Goal: Transaction & Acquisition: Purchase product/service

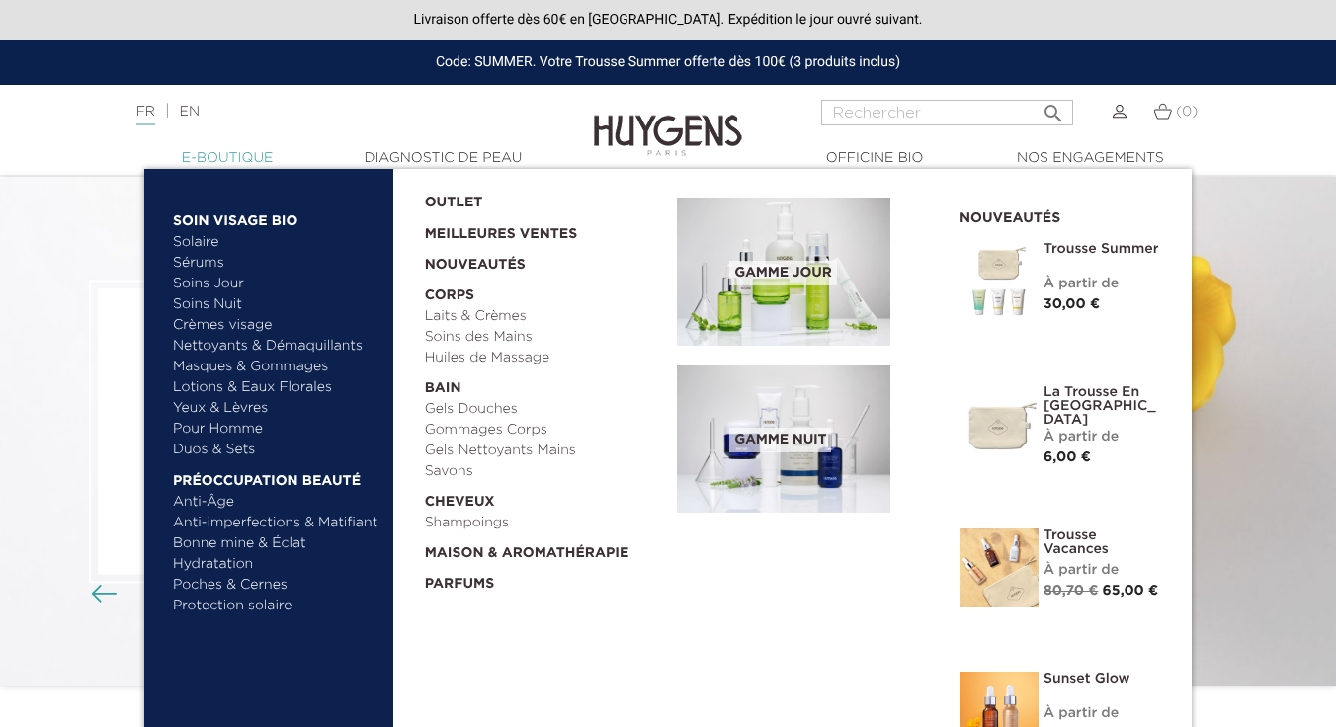
click at [232, 152] on link "  E-Boutique" at bounding box center [227, 158] width 198 height 21
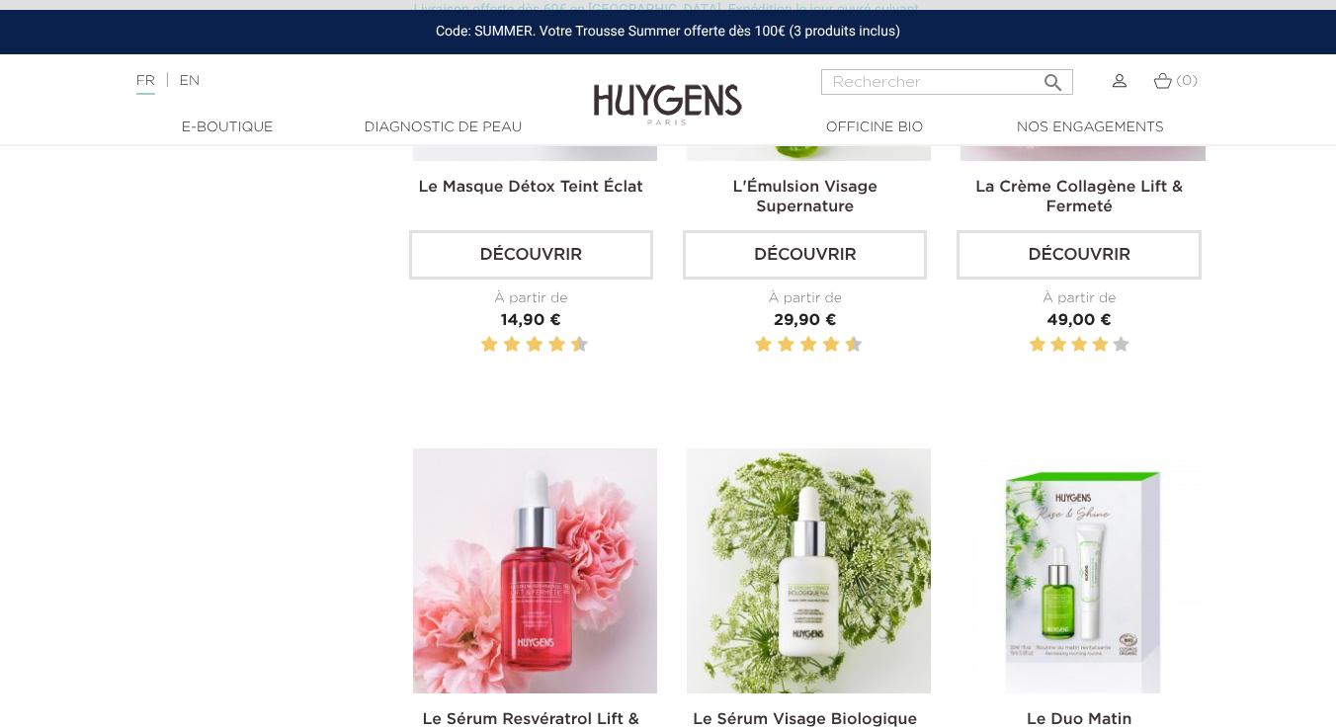
scroll to position [2806, 0]
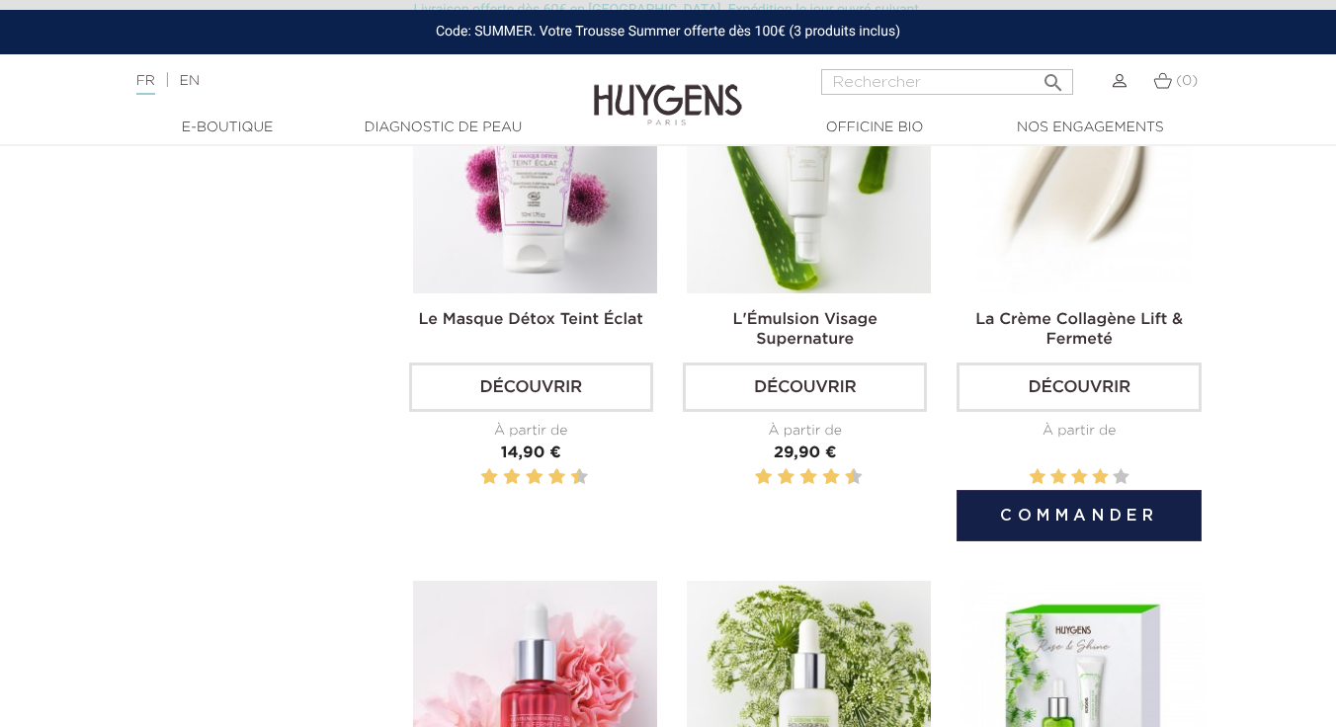
click at [1075, 217] on img at bounding box center [1082, 171] width 244 height 244
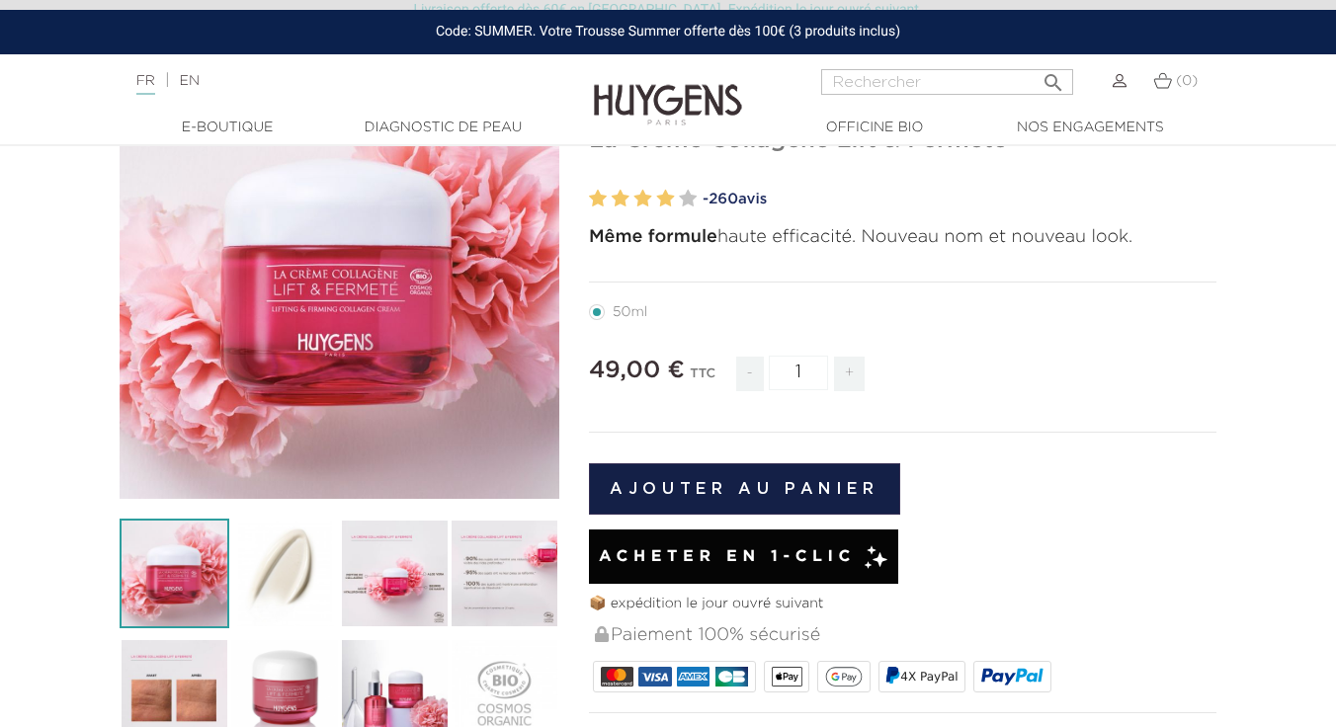
scroll to position [321, 0]
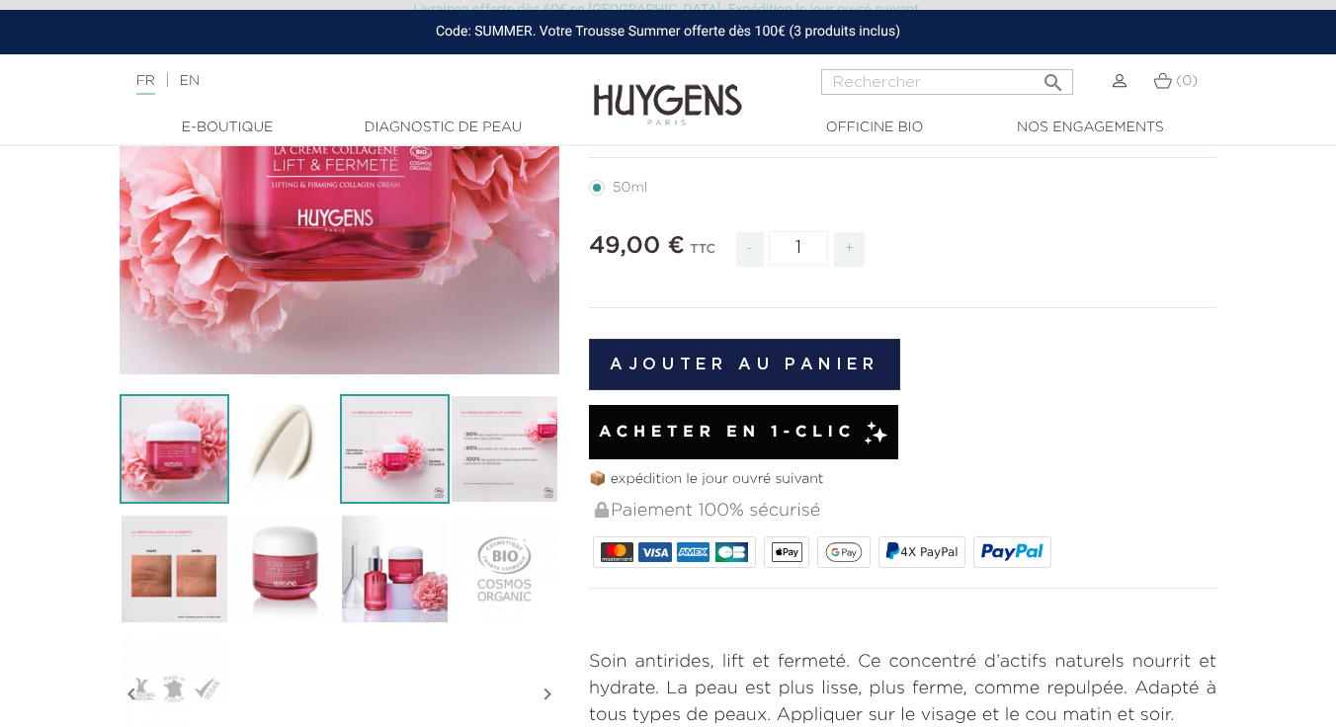
click at [394, 479] on img at bounding box center [395, 449] width 110 height 110
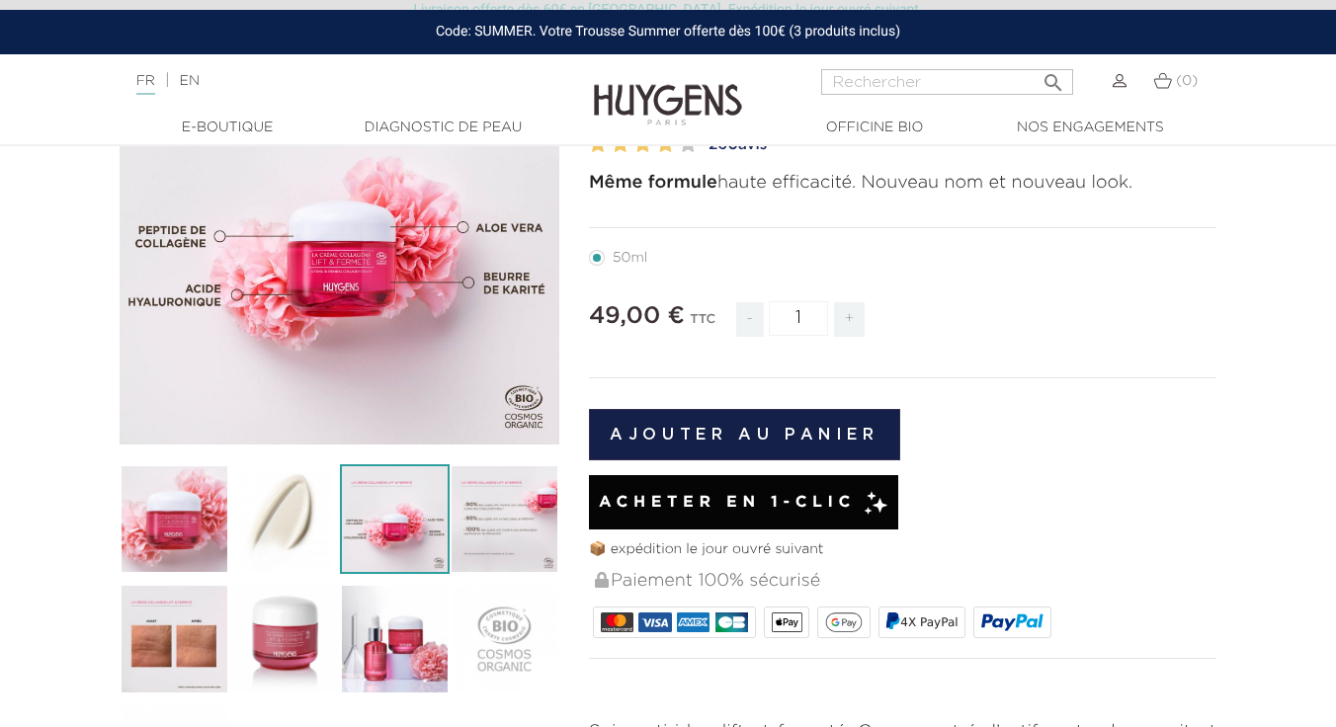
scroll to position [294, 0]
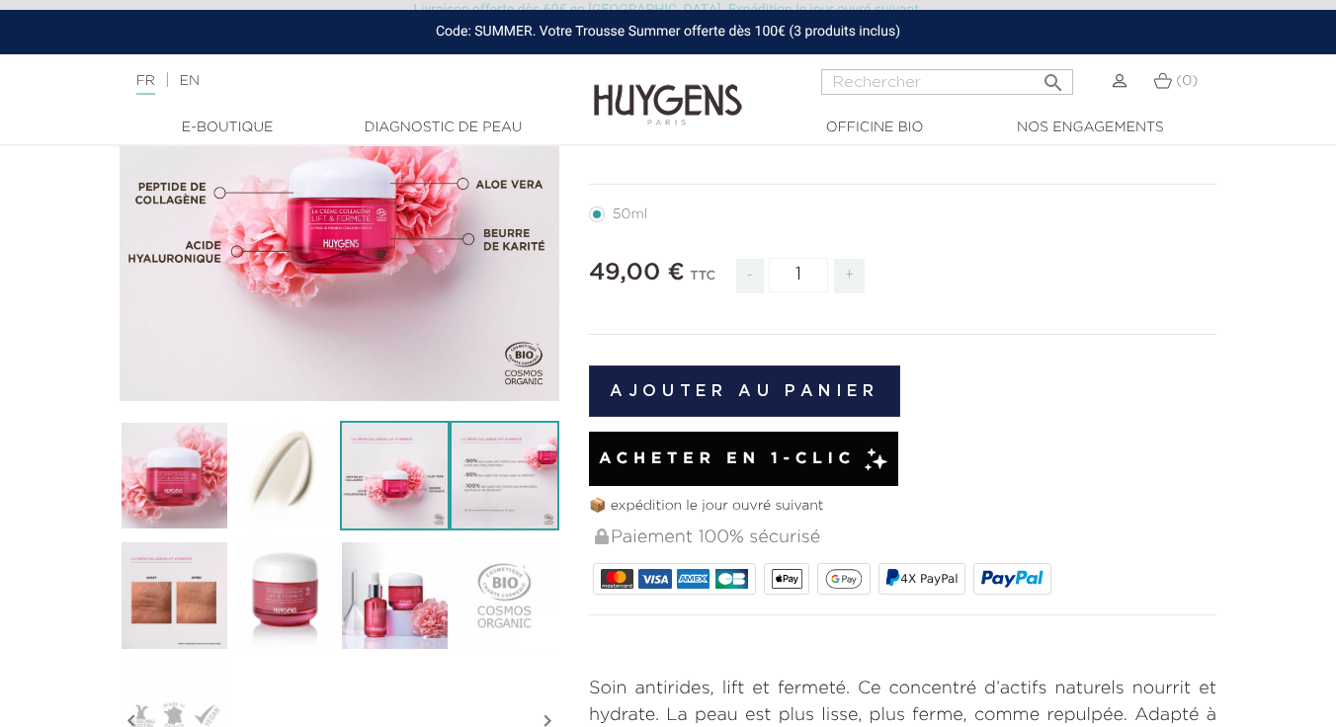
click at [505, 481] on img at bounding box center [505, 476] width 110 height 110
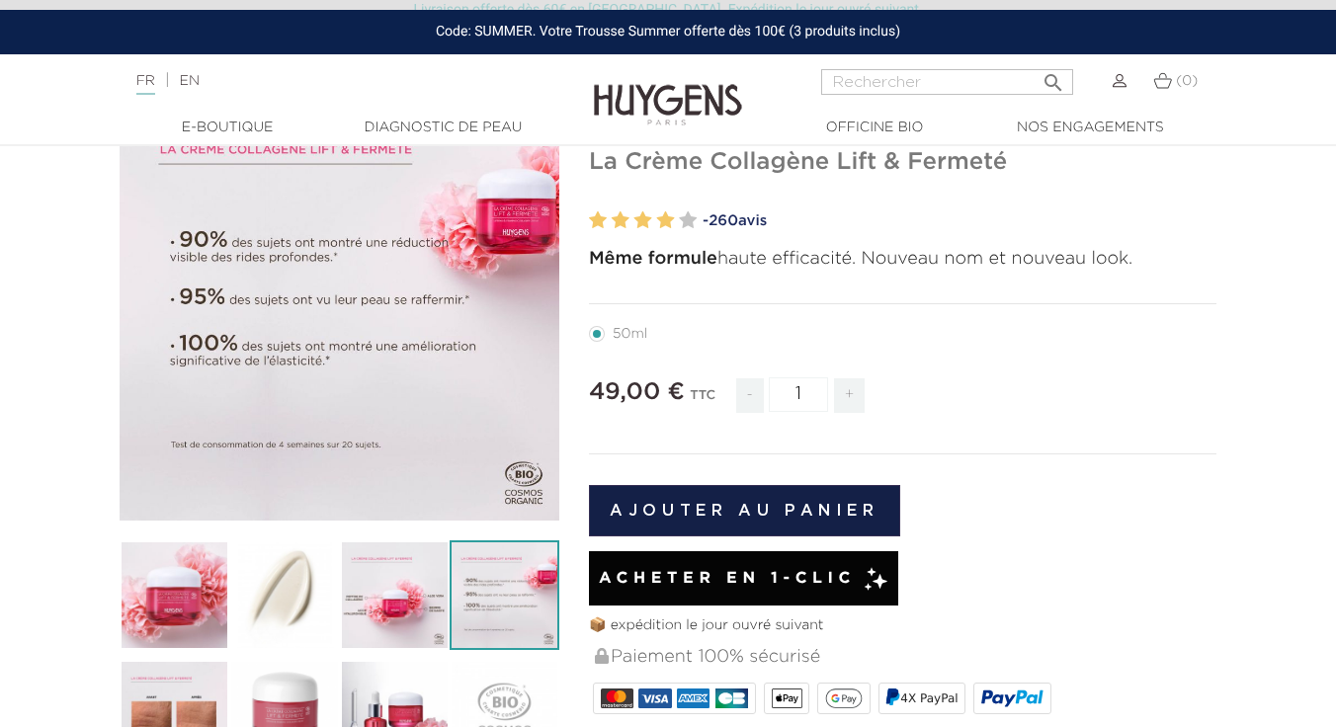
scroll to position [465, 0]
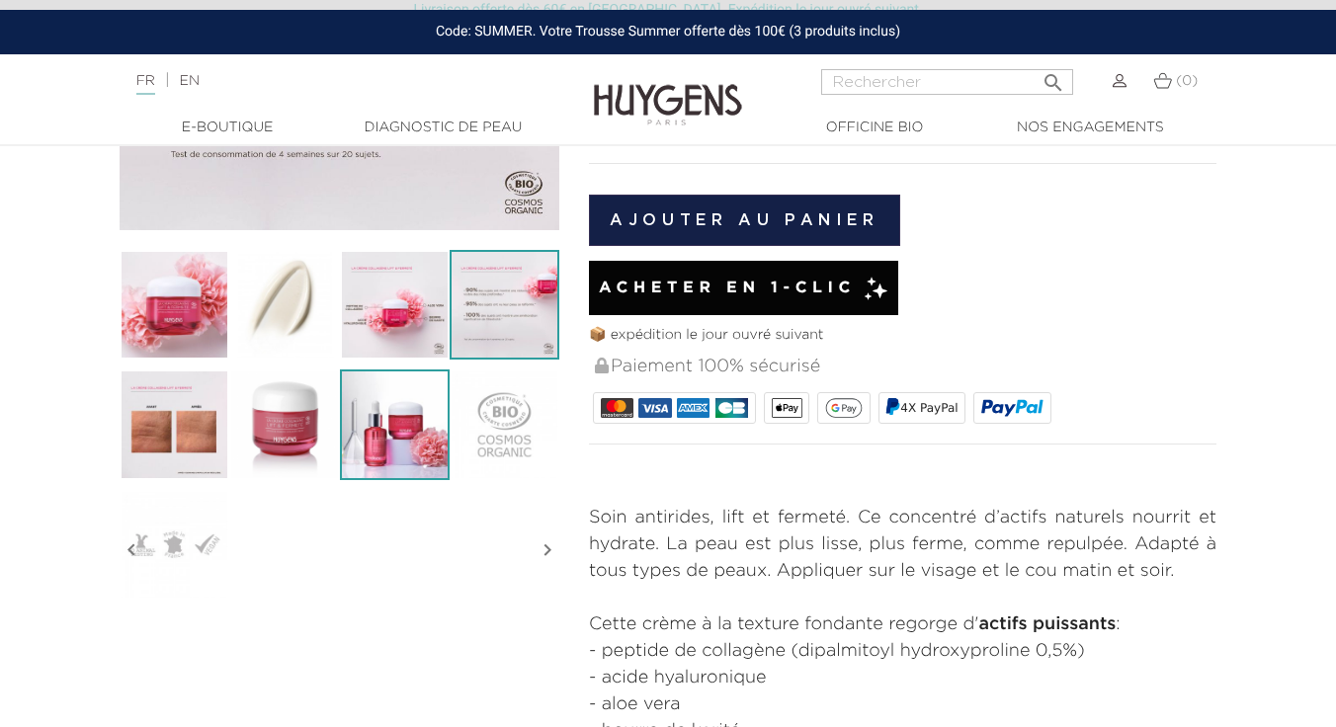
click at [371, 415] on img at bounding box center [395, 425] width 110 height 110
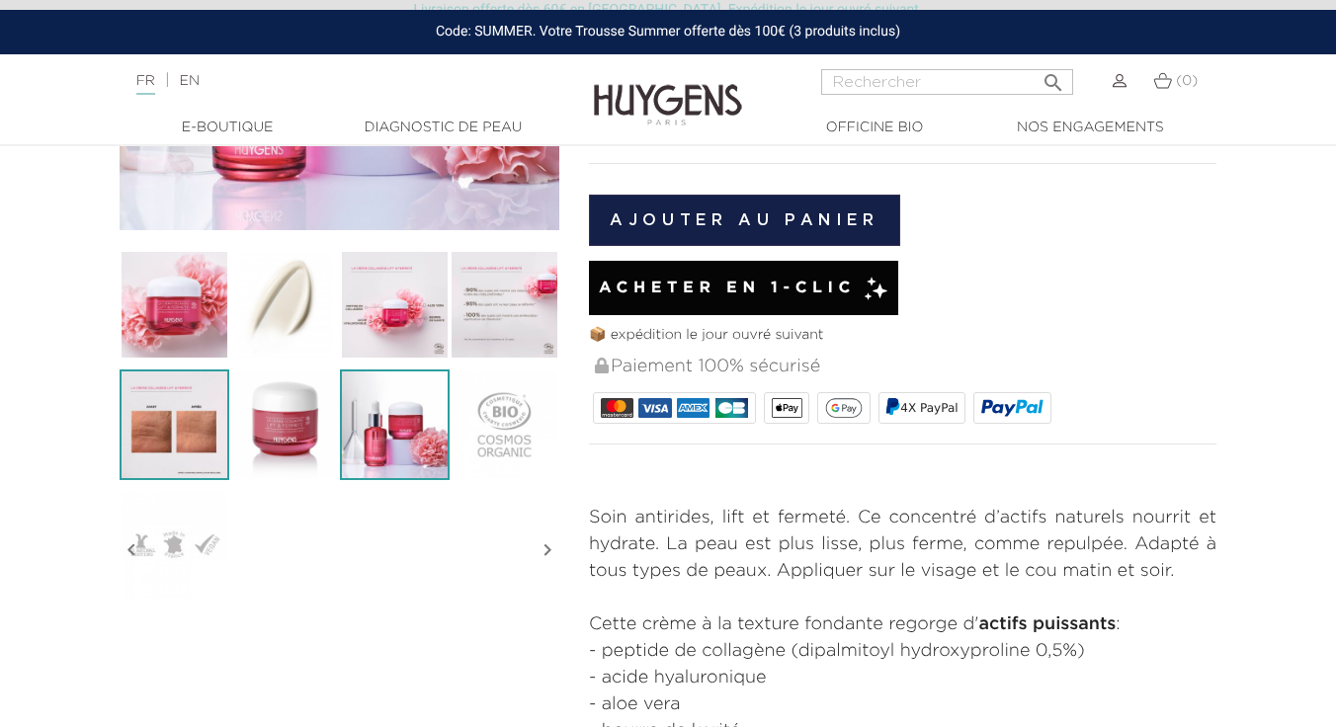
click at [135, 423] on img at bounding box center [175, 425] width 110 height 110
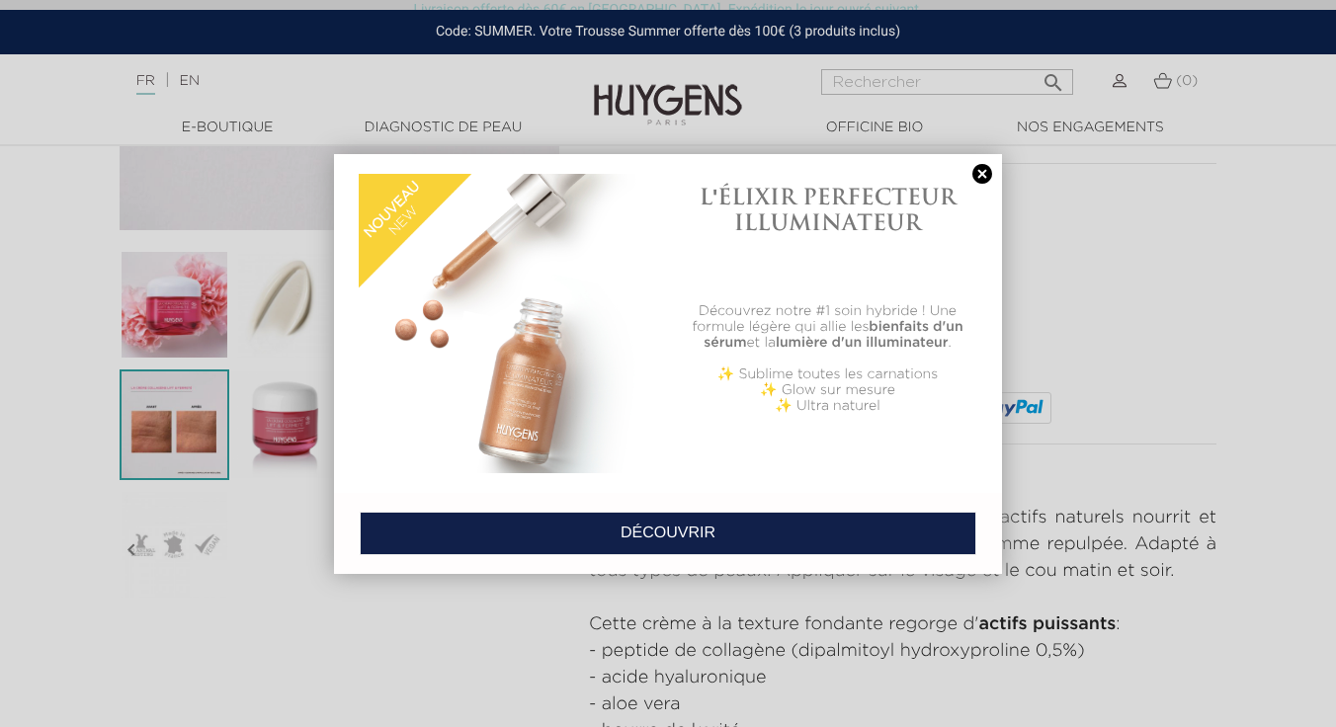
click at [978, 177] on link at bounding box center [982, 174] width 28 height 21
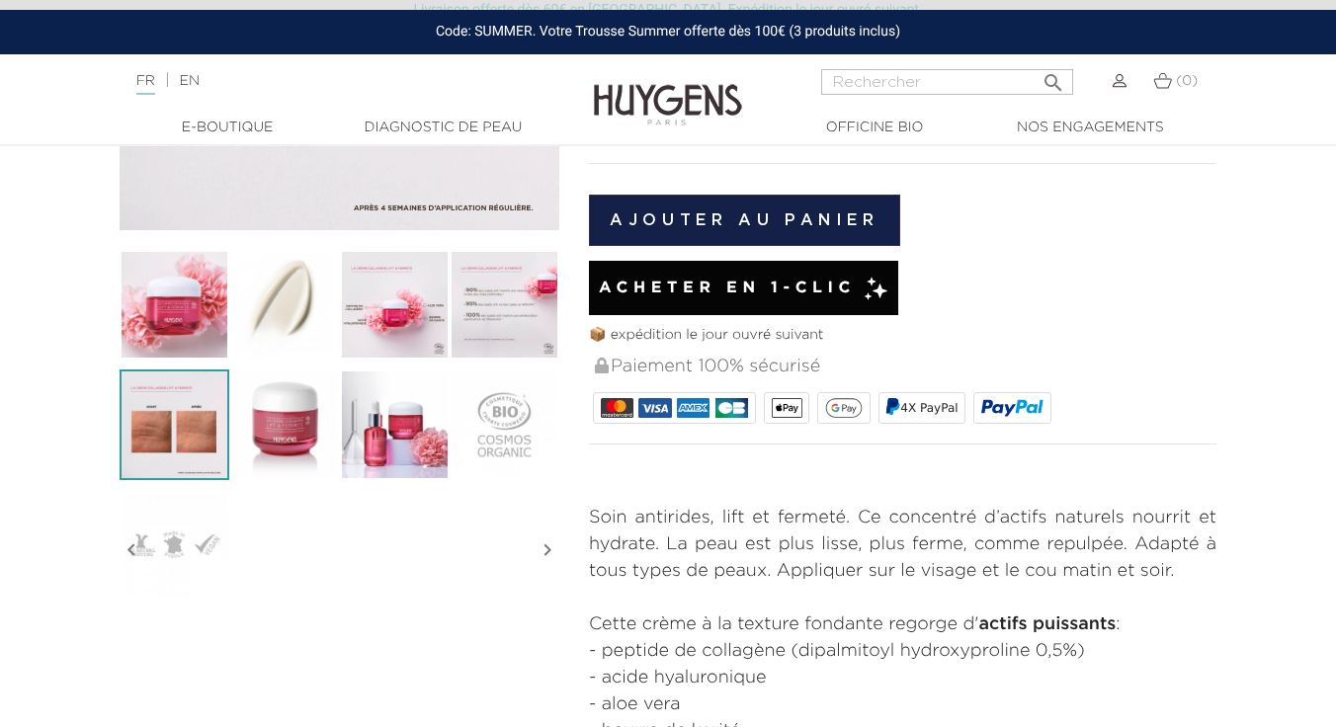
click at [220, 409] on img at bounding box center [175, 425] width 110 height 110
click at [192, 416] on img at bounding box center [175, 425] width 110 height 110
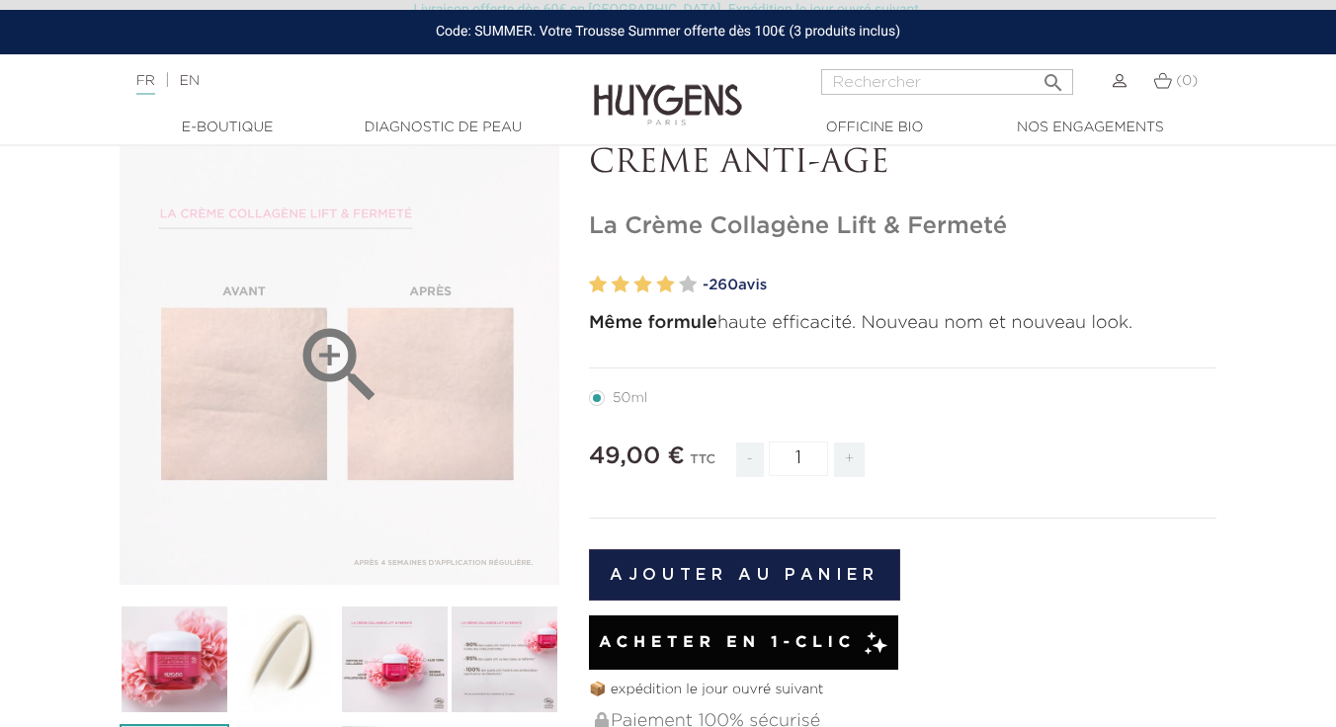
scroll to position [110, 0]
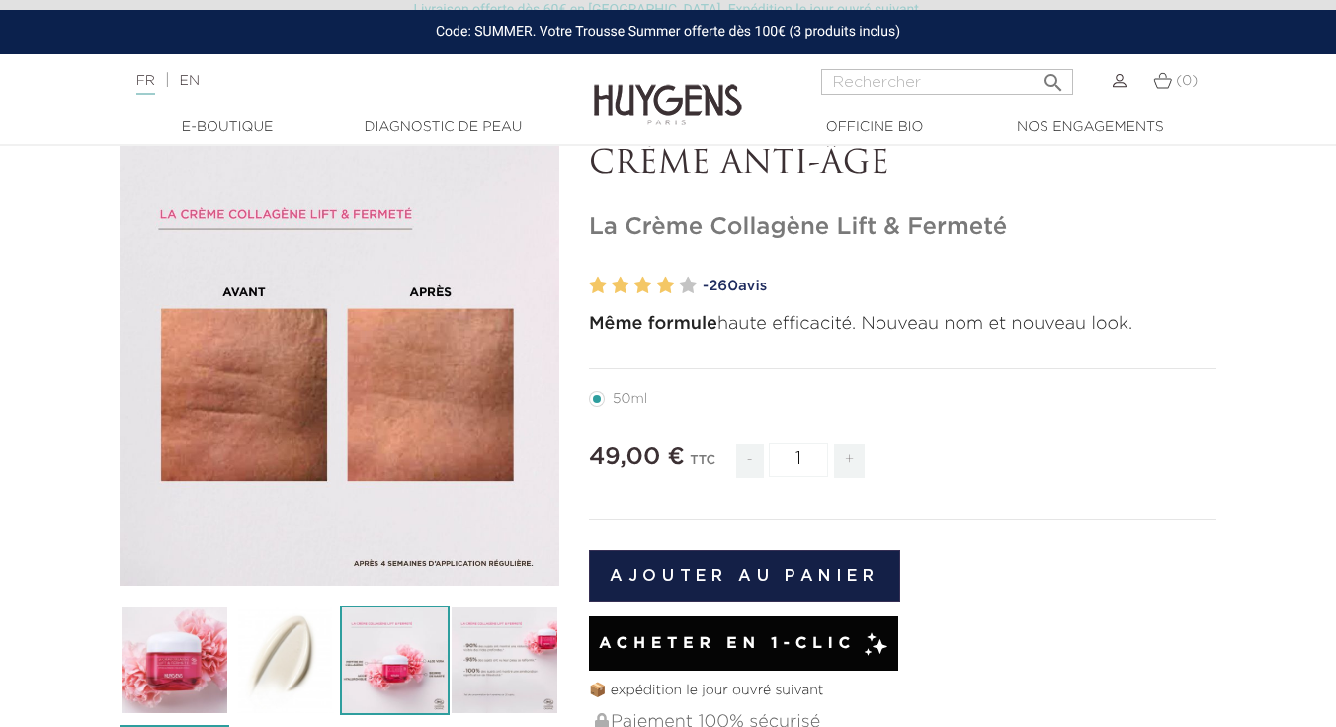
click at [412, 654] on img at bounding box center [395, 661] width 110 height 110
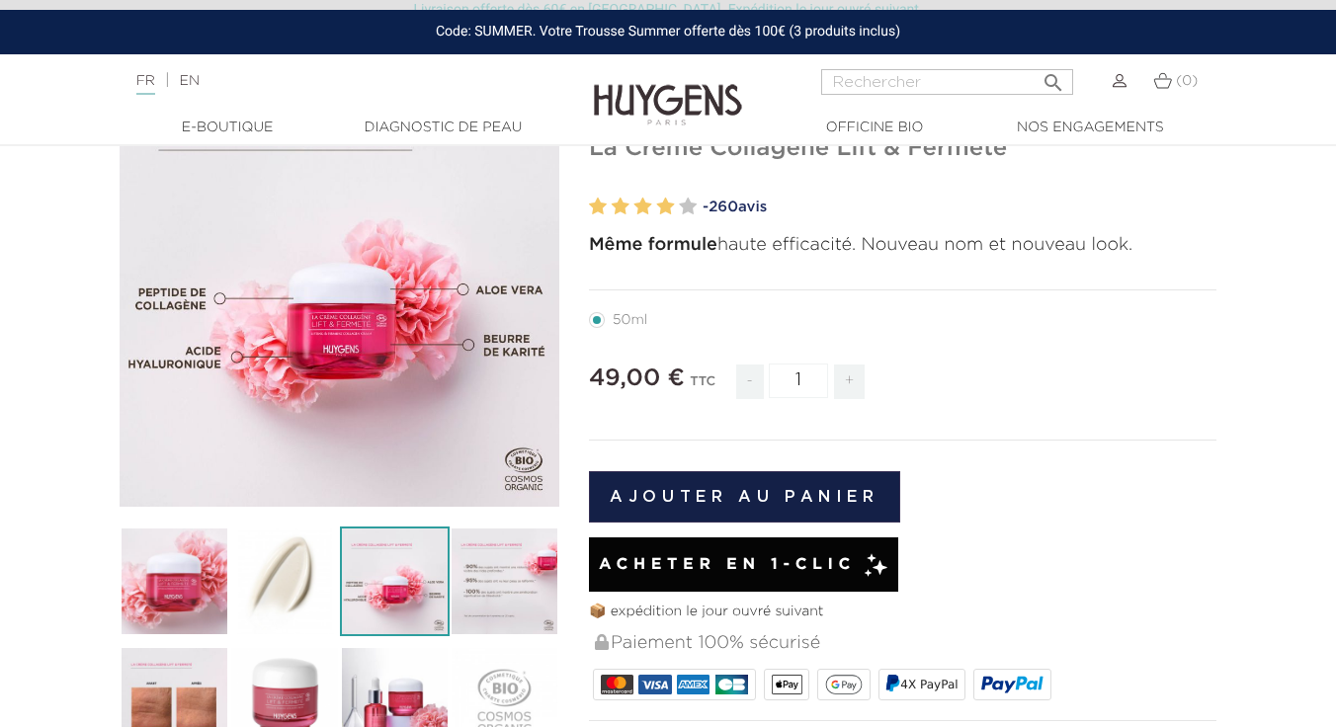
scroll to position [198, 0]
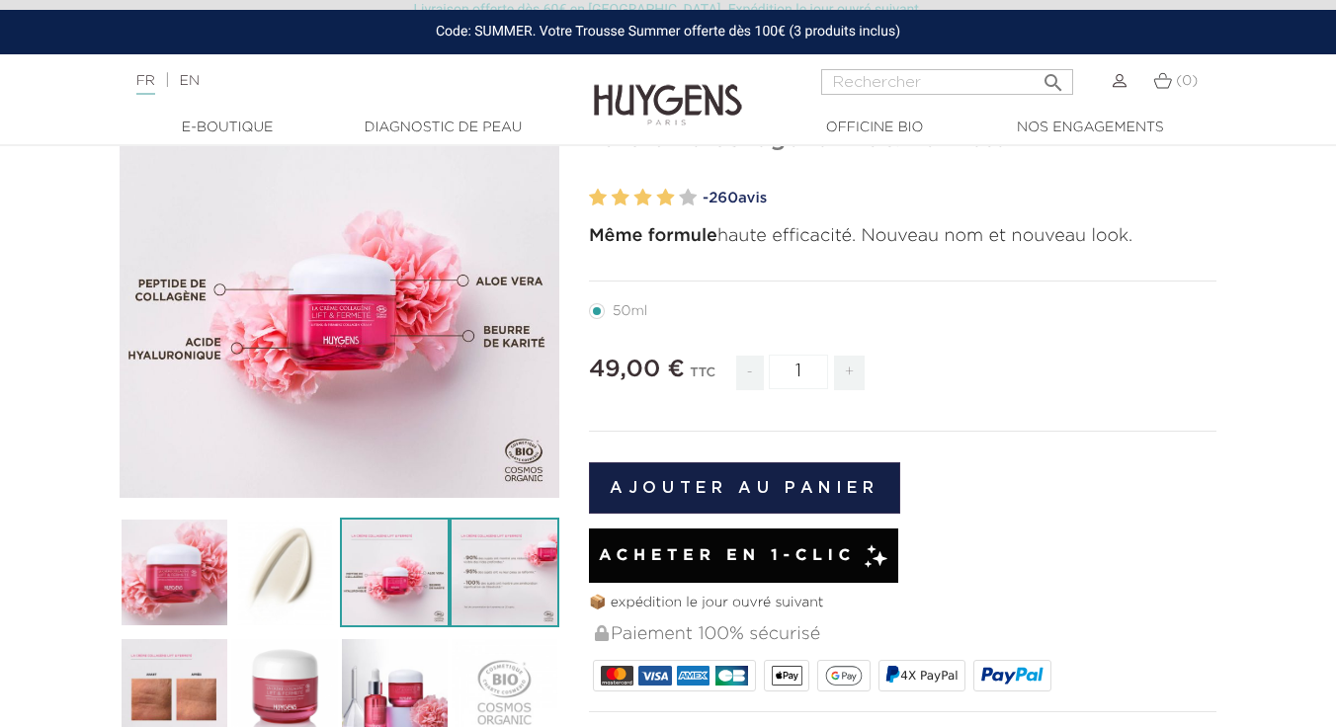
click at [483, 591] on img at bounding box center [505, 573] width 110 height 110
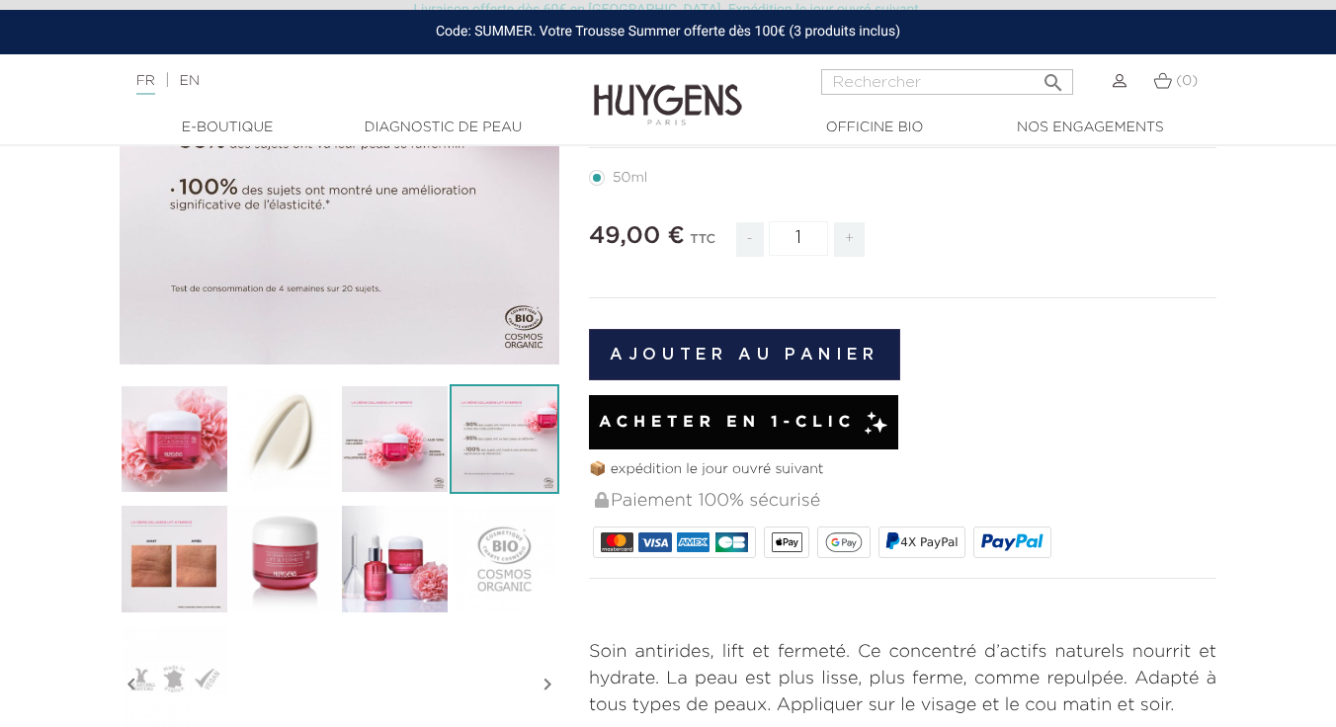
scroll to position [337, 0]
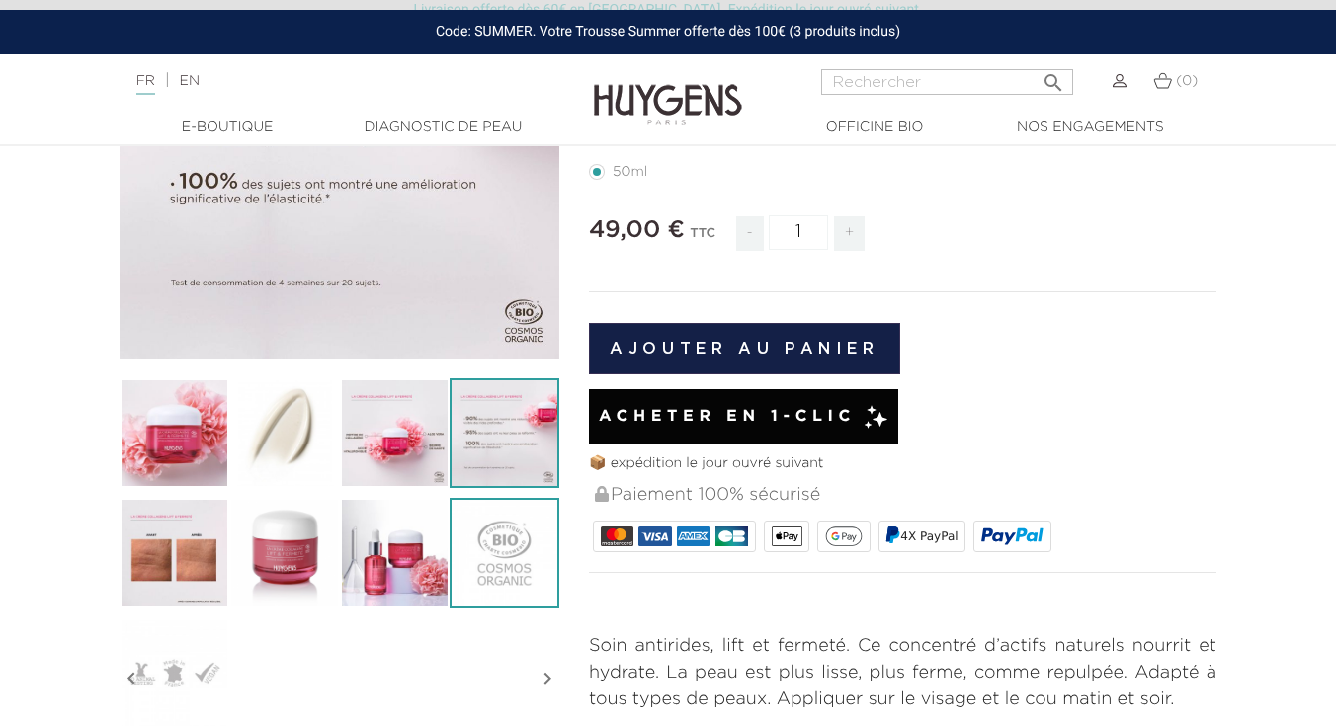
click at [530, 522] on img at bounding box center [505, 553] width 110 height 110
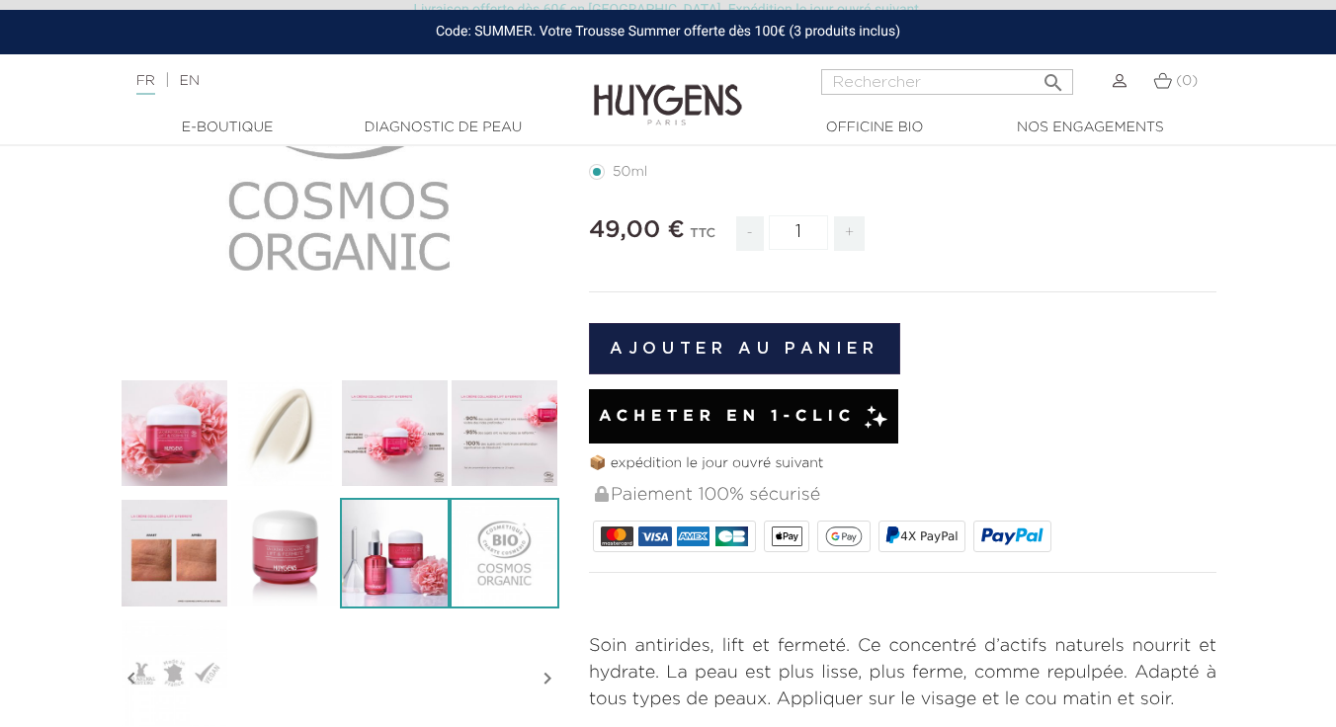
click at [424, 550] on img at bounding box center [395, 553] width 110 height 110
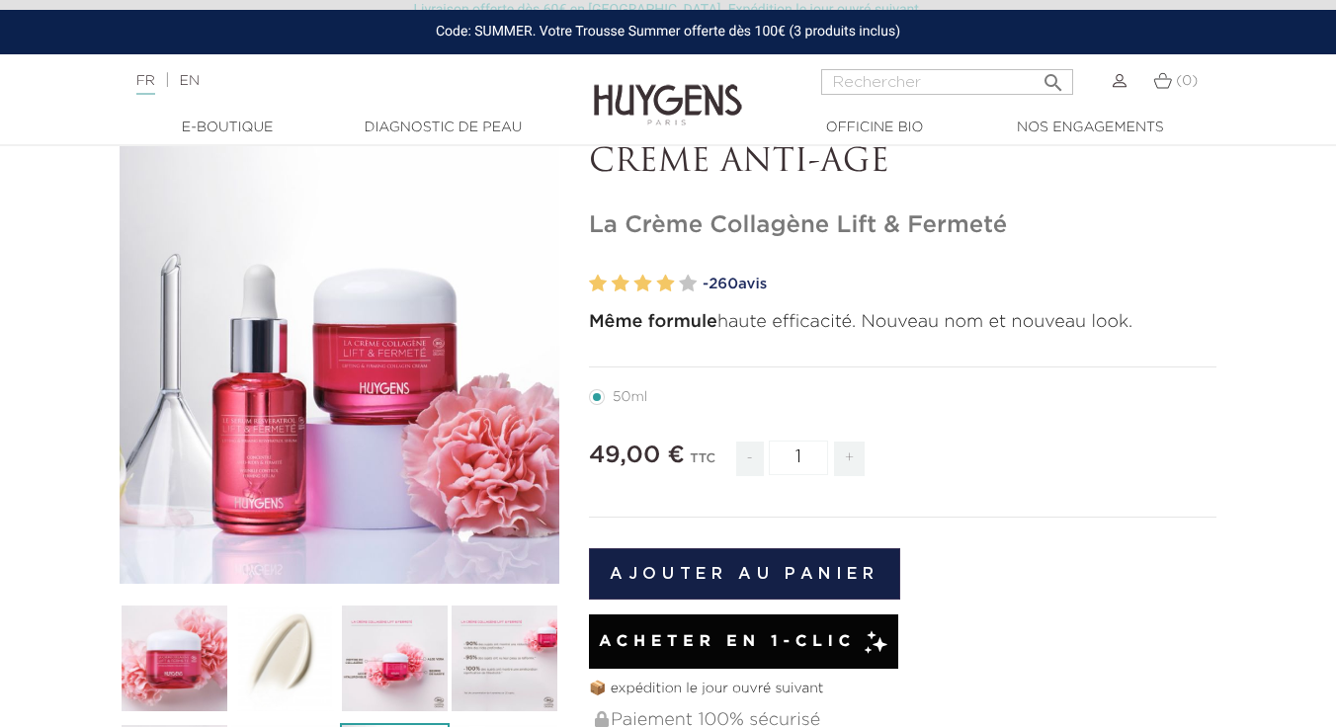
scroll to position [59, 0]
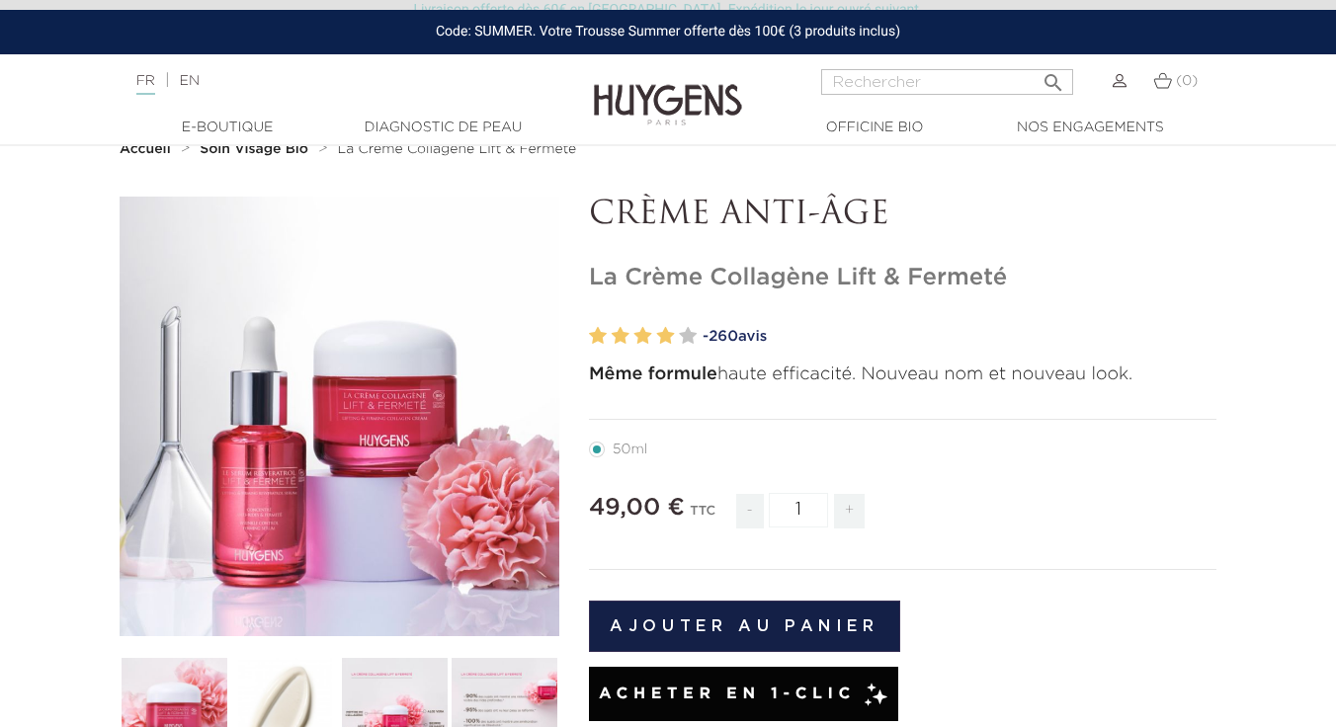
click at [735, 332] on span "260" at bounding box center [723, 336] width 30 height 15
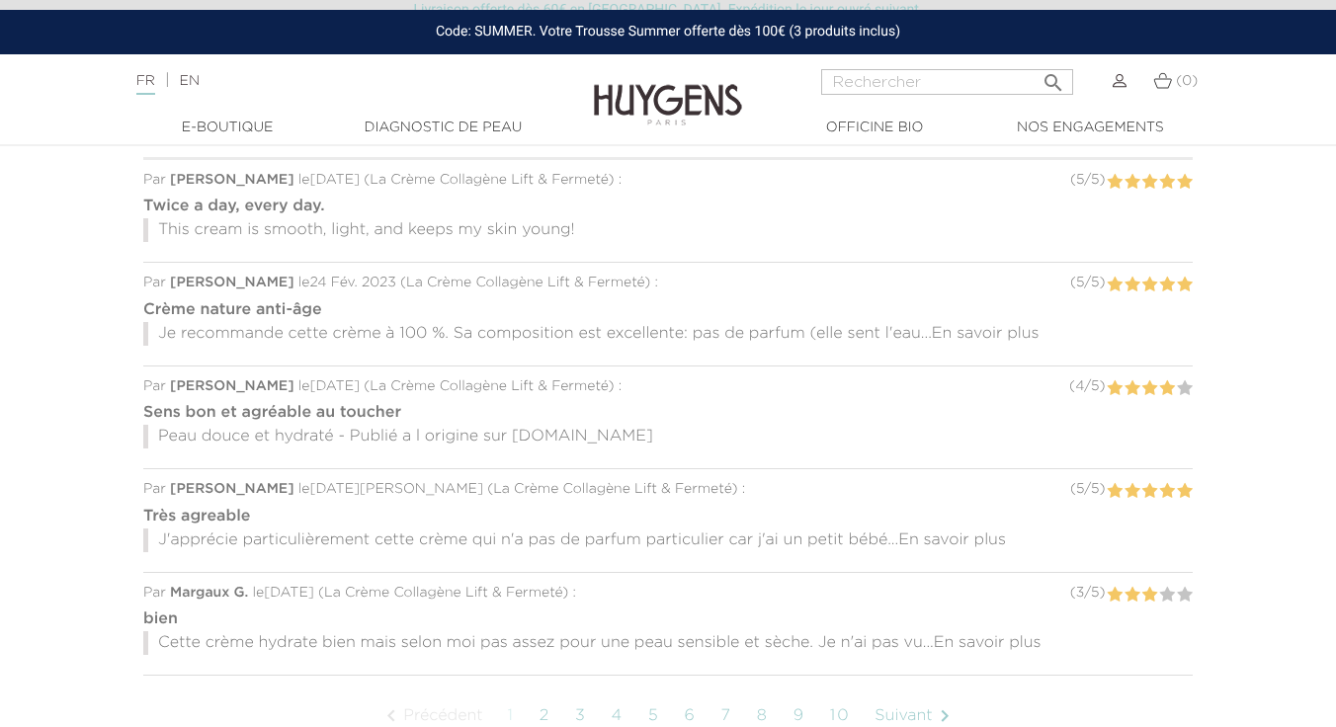
scroll to position [1648, 0]
click at [961, 327] on span "En savoir plus" at bounding box center [986, 332] width 108 height 16
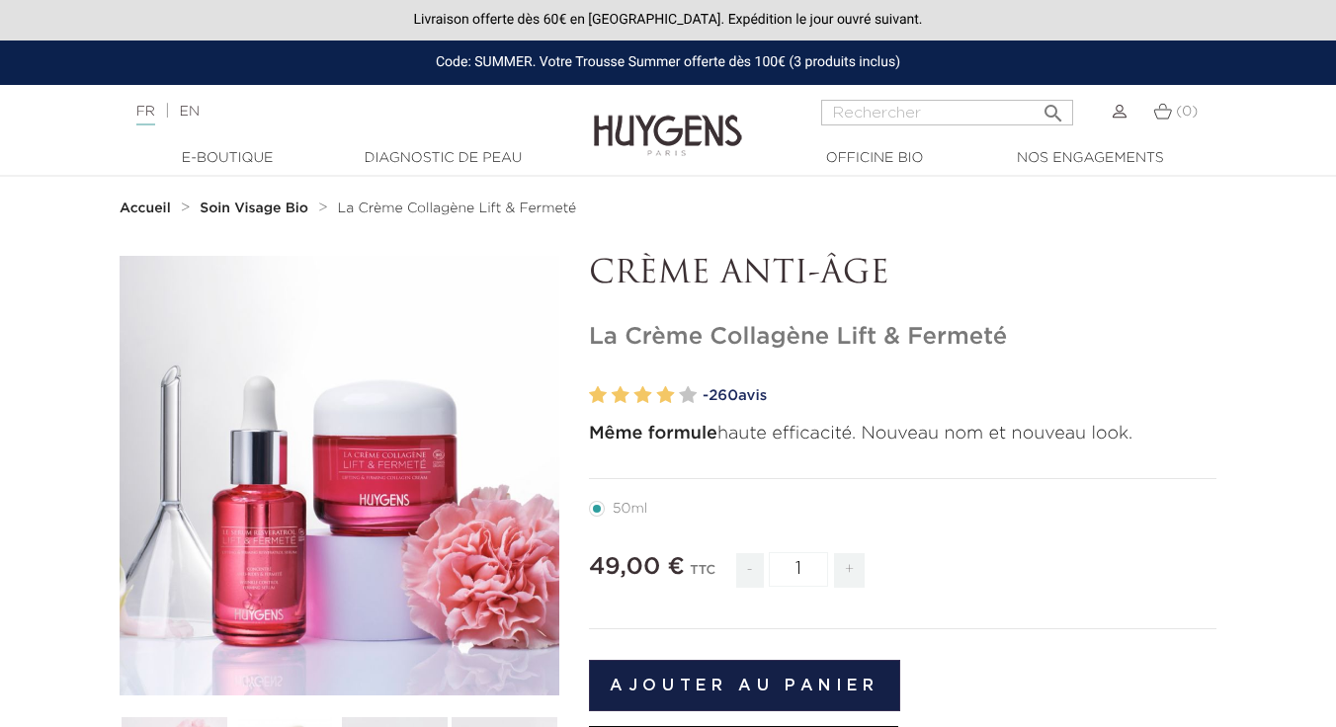
scroll to position [0, 0]
